Goal: Information Seeking & Learning: Learn about a topic

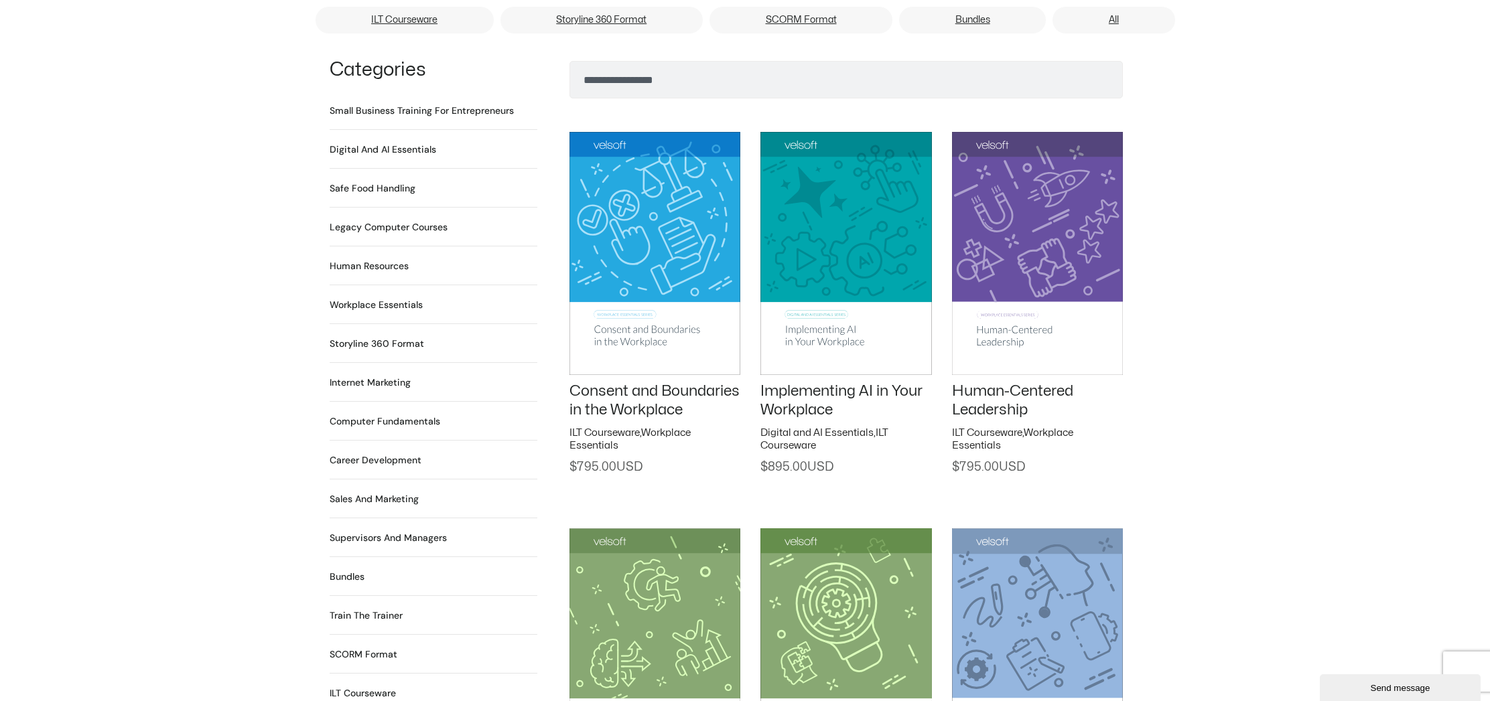
scroll to position [915, 0]
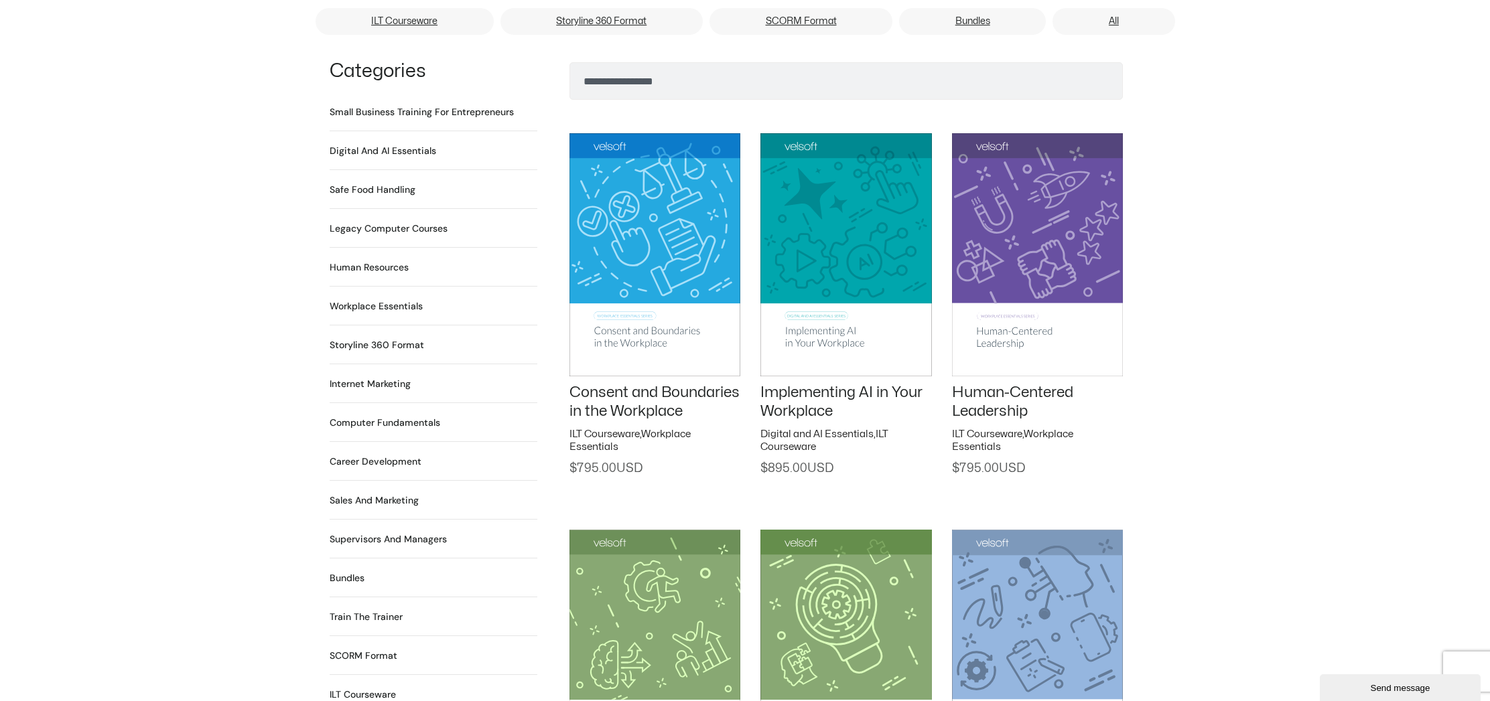
click at [376, 610] on h2 "Train the Trainer 29 Products" at bounding box center [366, 617] width 73 height 14
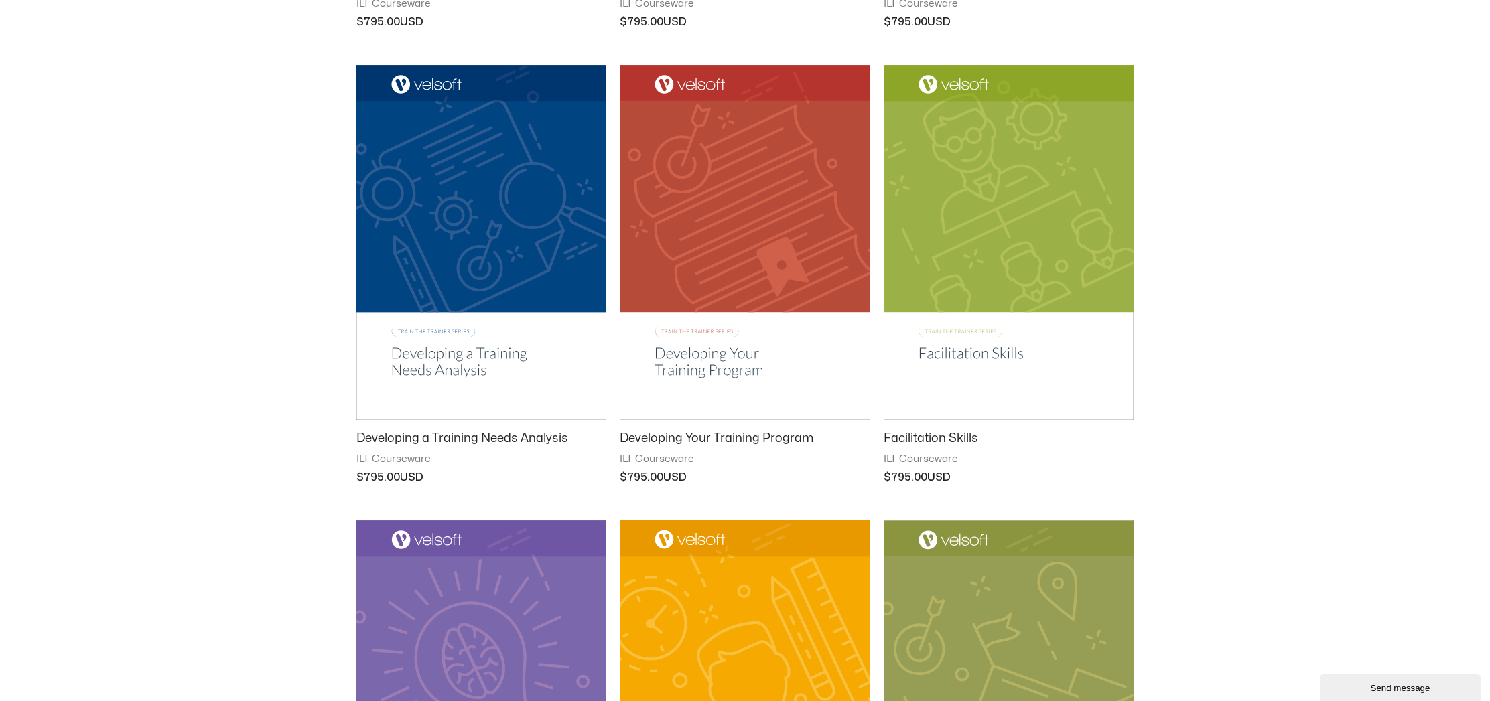
scroll to position [1067, 0]
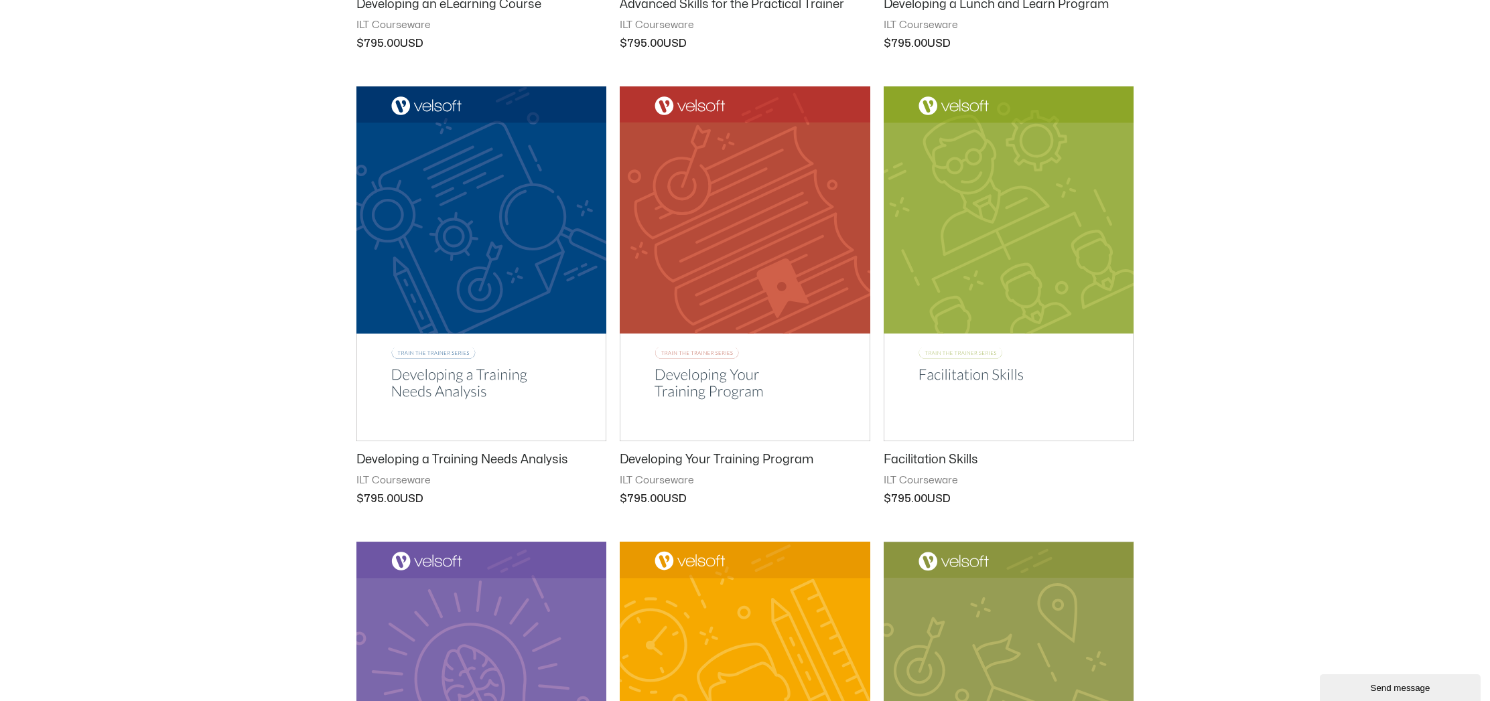
click at [1035, 243] on img at bounding box center [1009, 263] width 250 height 355
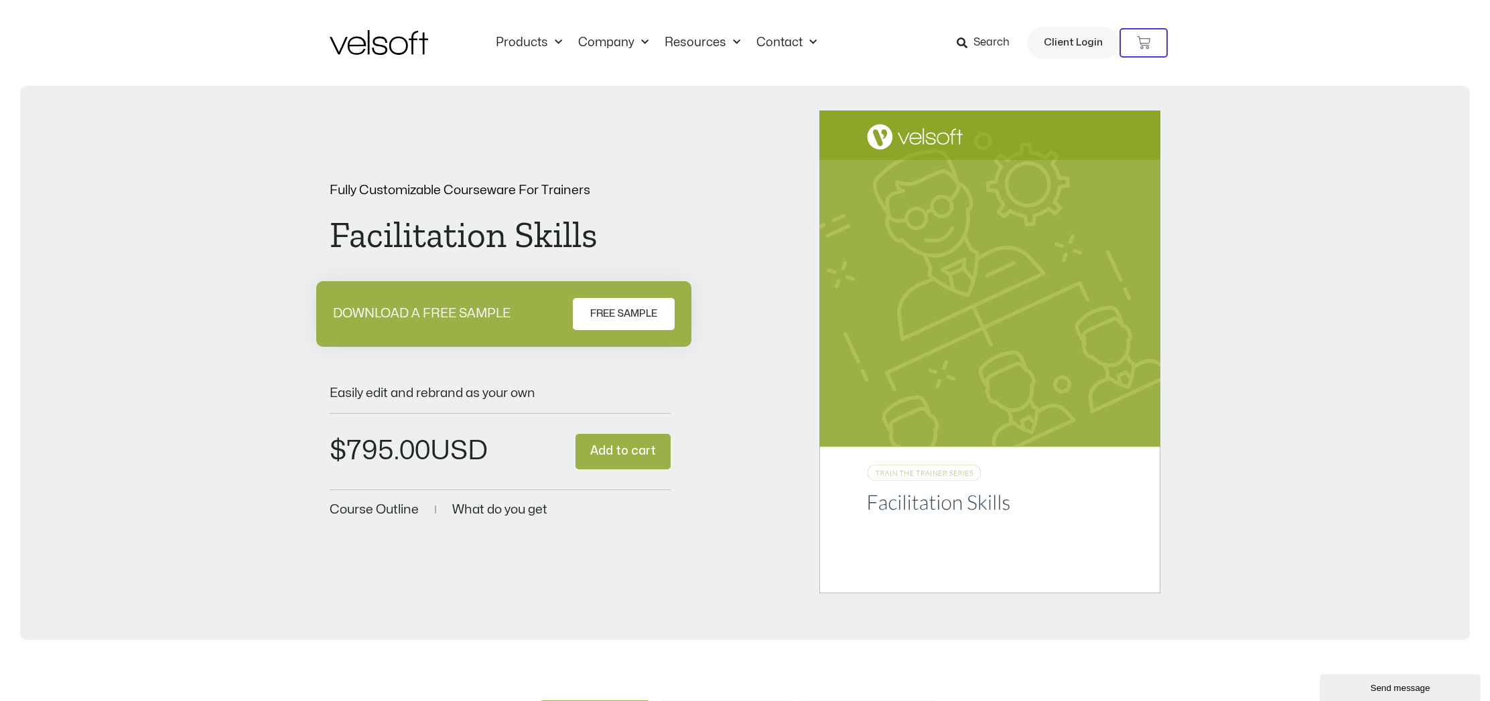
drag, startPoint x: 645, startPoint y: 309, endPoint x: 662, endPoint y: 313, distance: 17.9
click at [645, 309] on span "FREE SAMPLE" at bounding box center [623, 314] width 67 height 16
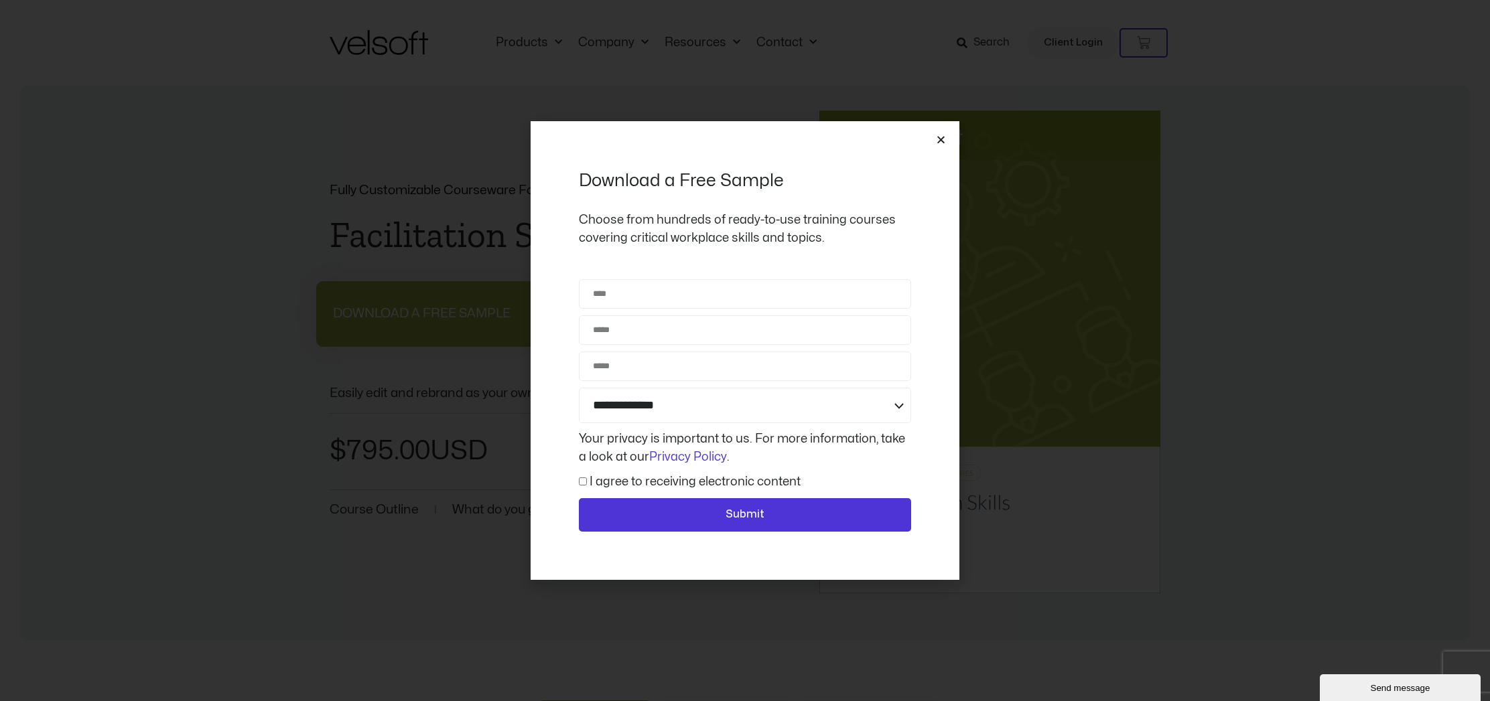
click at [939, 138] on icon "Close" at bounding box center [941, 140] width 10 height 10
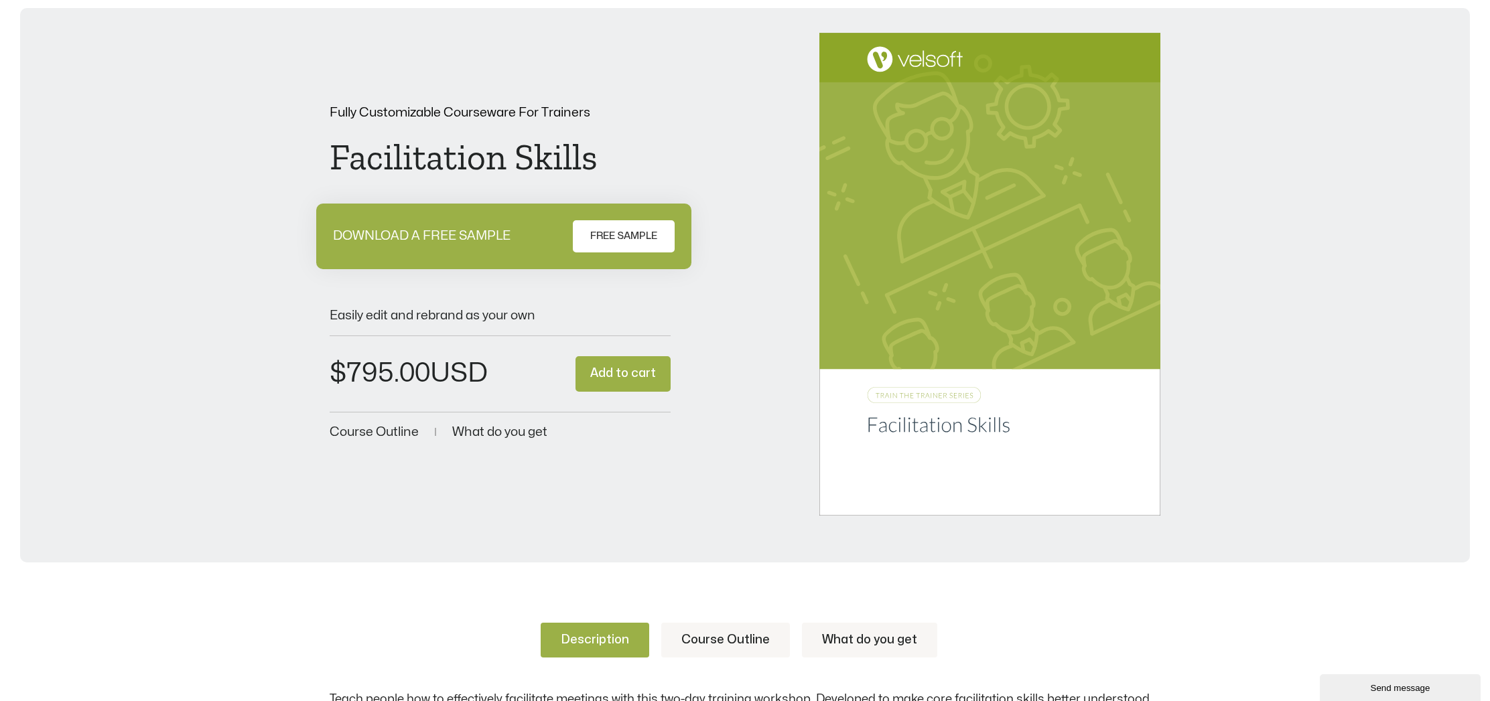
drag, startPoint x: 384, startPoint y: 435, endPoint x: 424, endPoint y: 423, distance: 42.0
click at [384, 435] on span "Course Outline" at bounding box center [374, 432] width 89 height 13
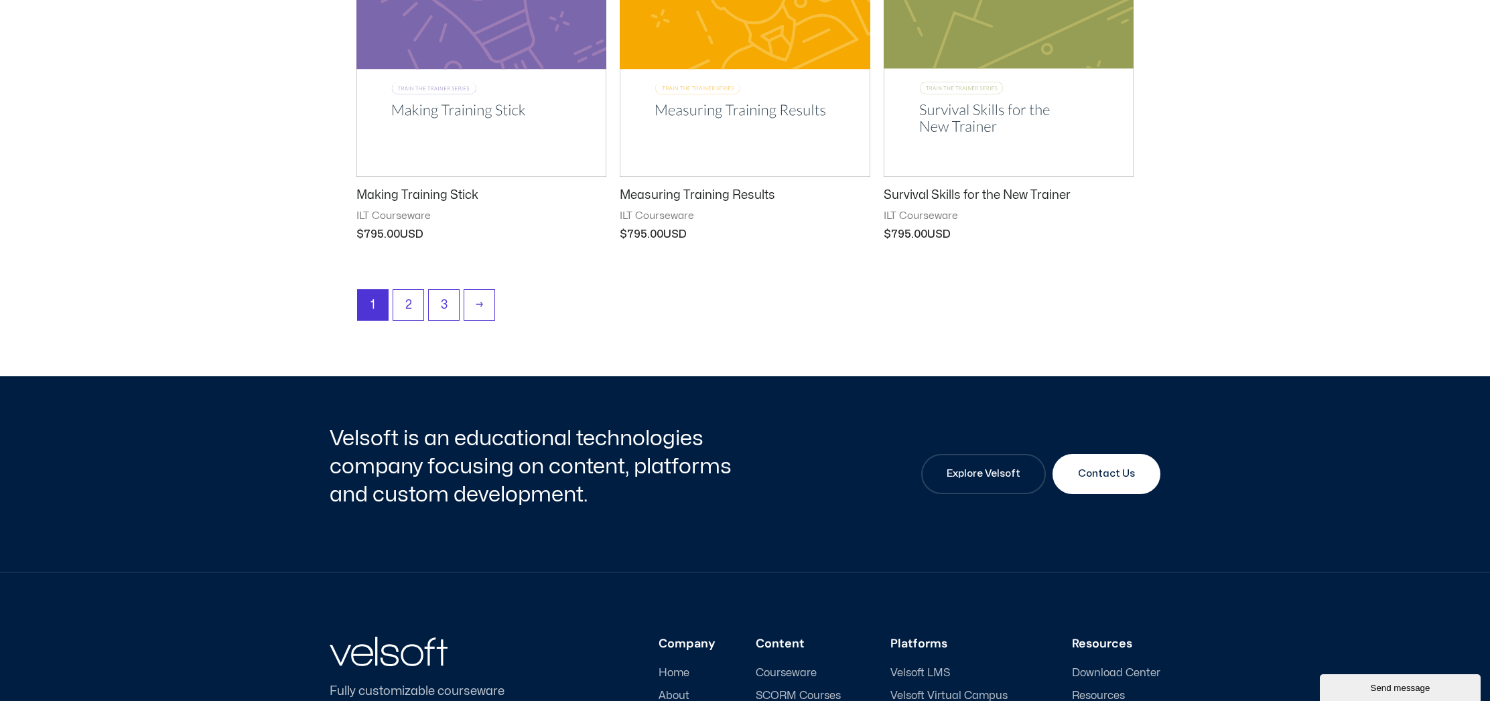
scroll to position [1777, 0]
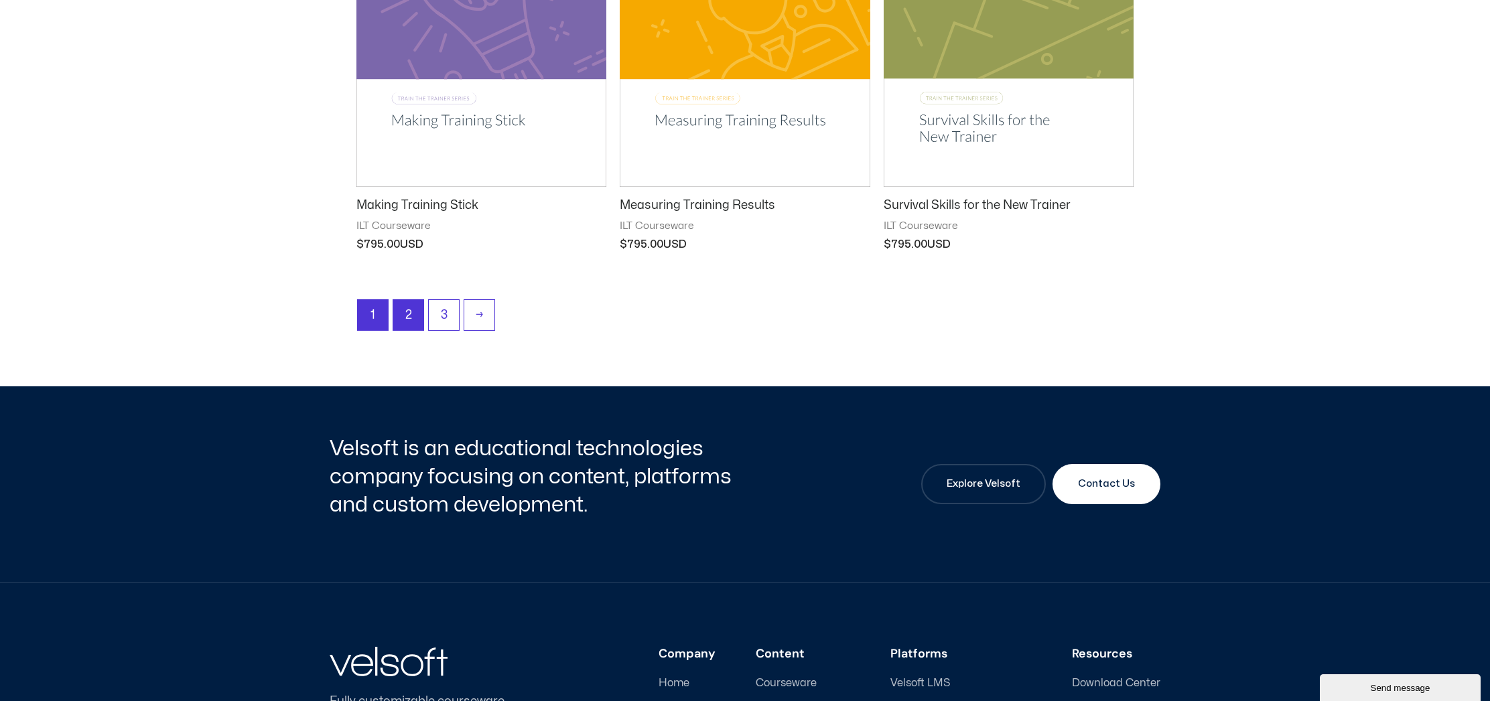
click at [409, 310] on link "2" at bounding box center [408, 315] width 30 height 30
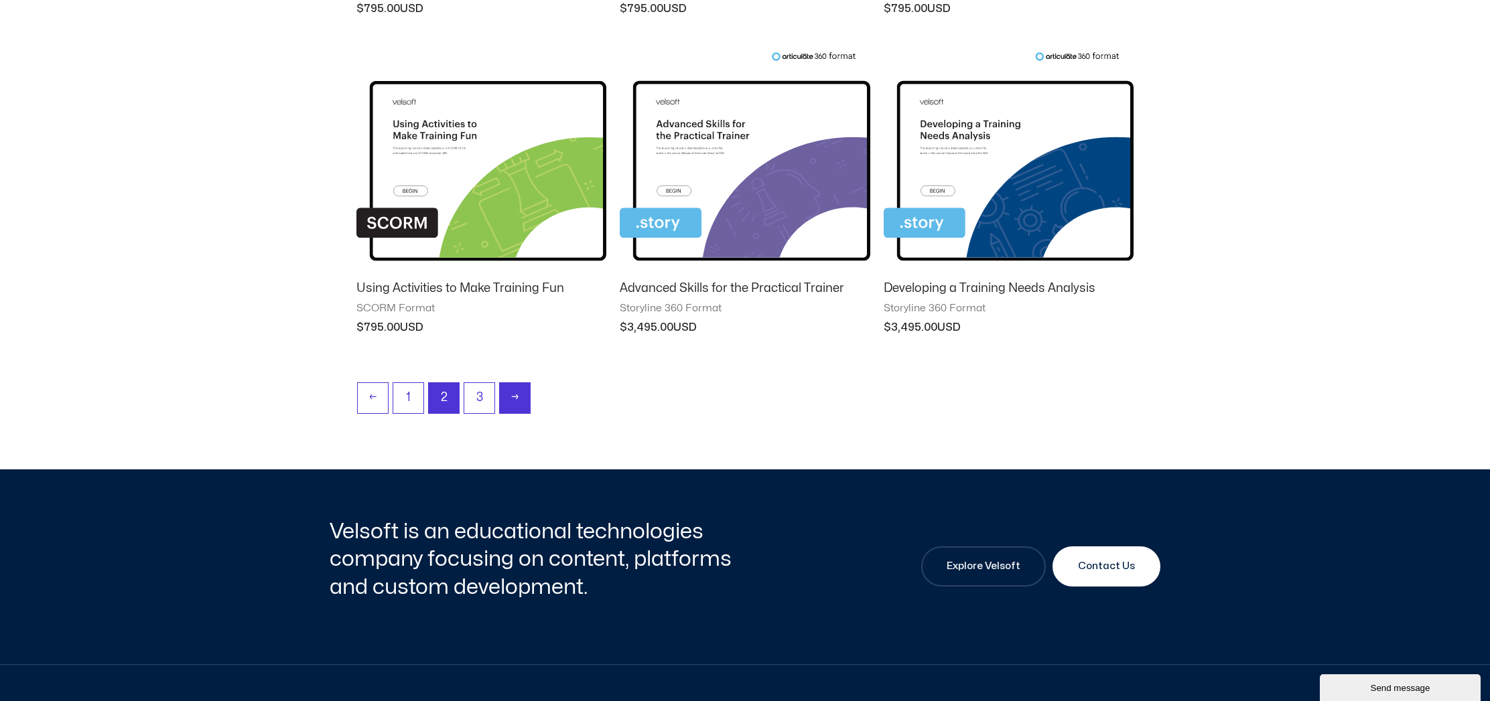
scroll to position [1285, 0]
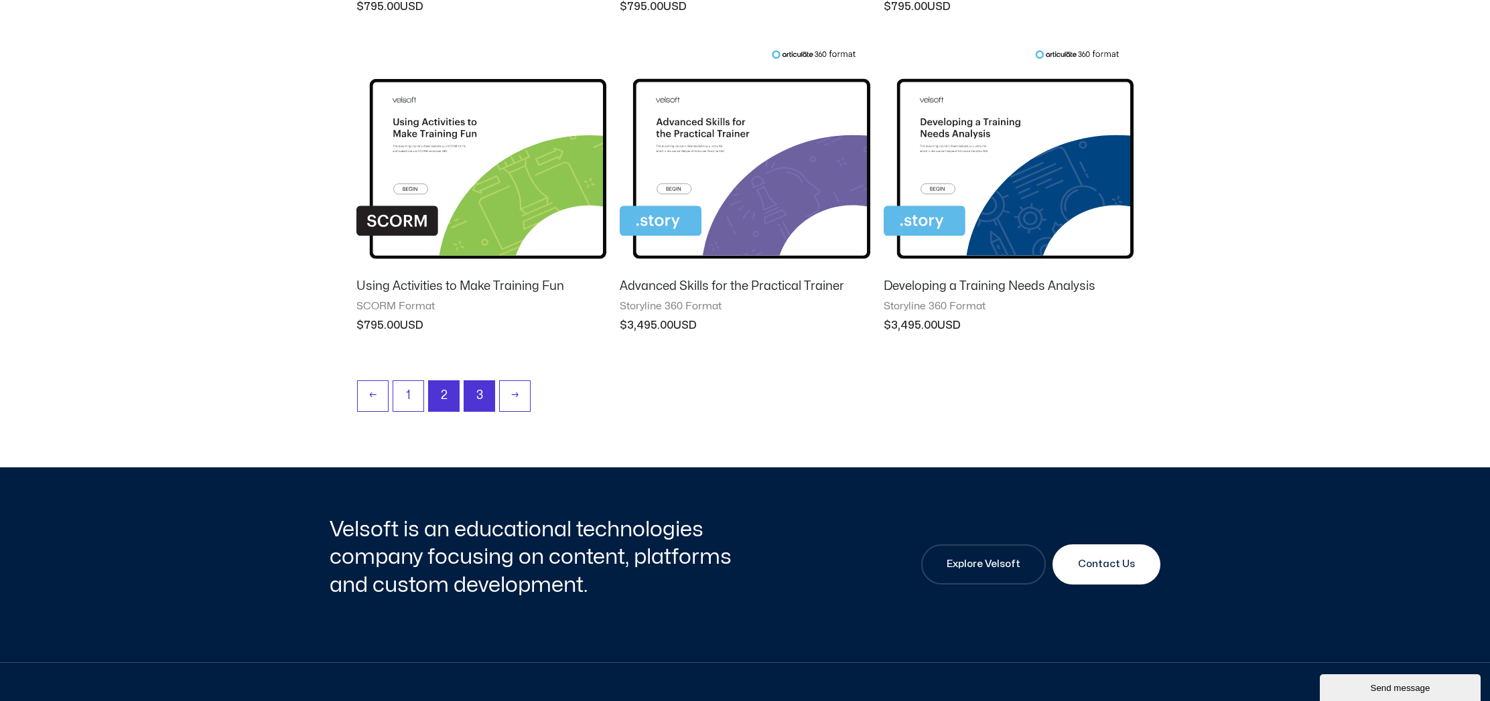
click at [486, 390] on link "3" at bounding box center [479, 396] width 30 height 30
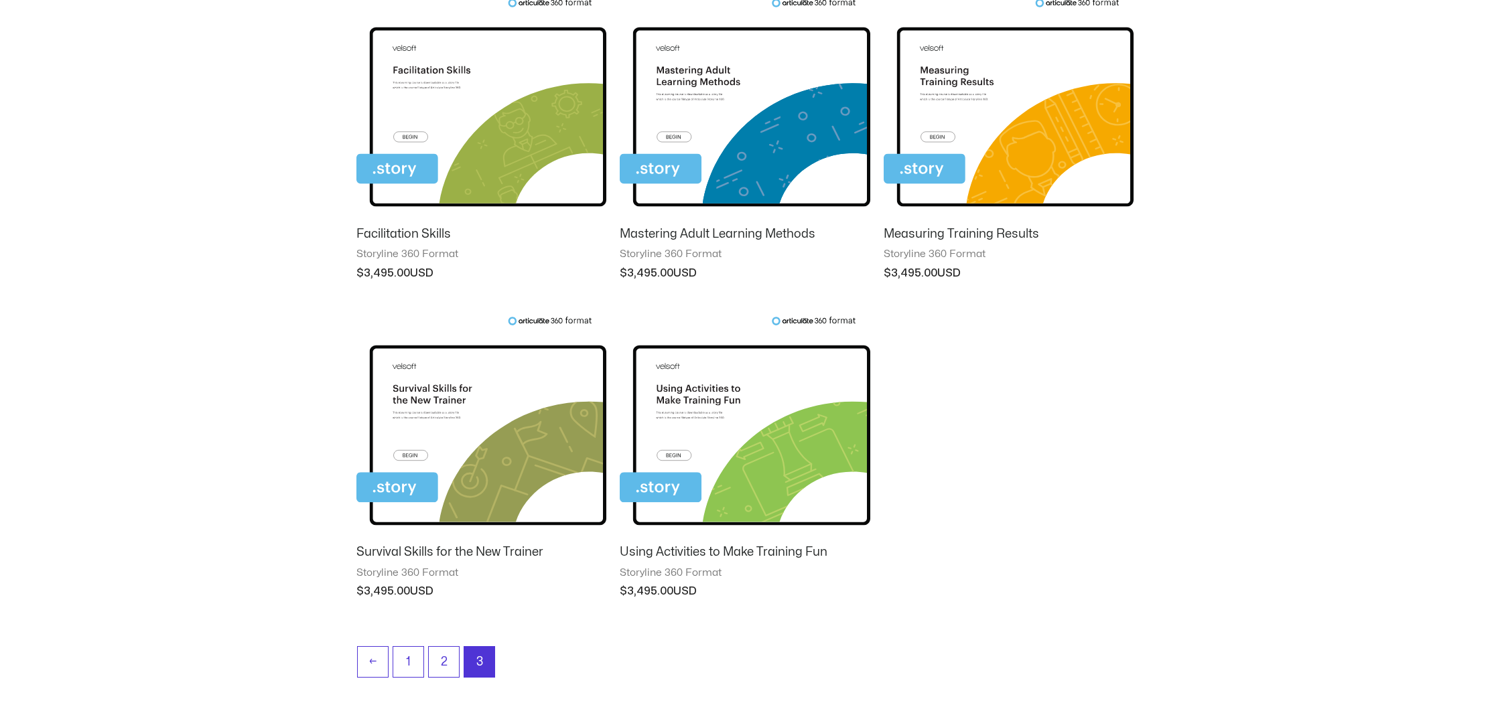
scroll to position [316, 0]
